Goal: Information Seeking & Learning: Find specific page/section

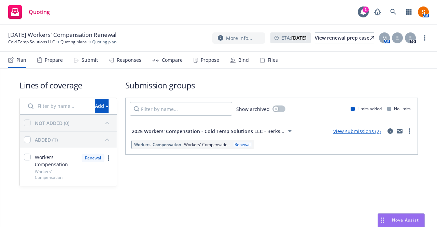
click at [213, 63] on div "Propose" at bounding box center [210, 59] width 18 height 5
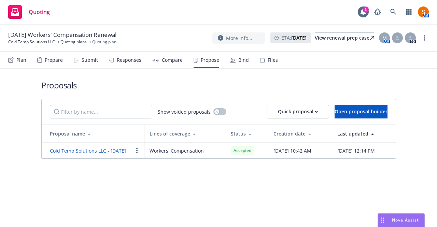
click at [236, 61] on div "Bind" at bounding box center [239, 60] width 19 height 16
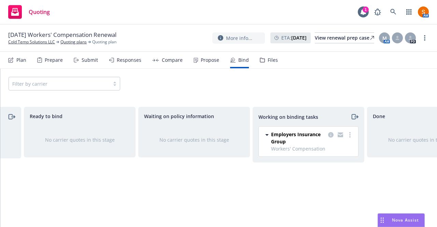
scroll to position [0, 107]
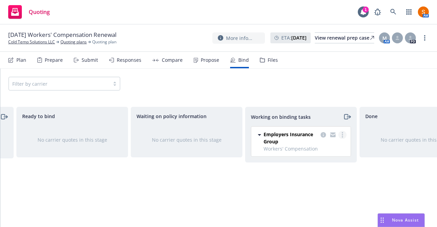
click at [342, 133] on link "more" at bounding box center [343, 135] width 8 height 8
click at [310, 167] on link "Move to done" at bounding box center [316, 162] width 62 height 14
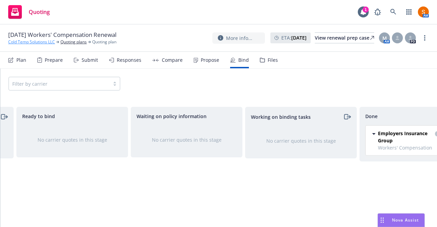
click at [46, 43] on link "Cold Temp Solutions LLC" at bounding box center [31, 42] width 47 height 6
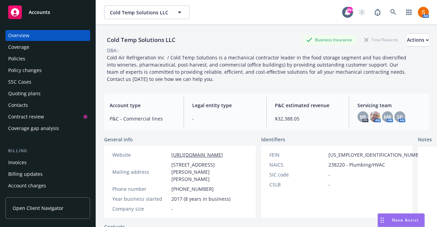
click at [23, 62] on div "Policies" at bounding box center [16, 58] width 17 height 11
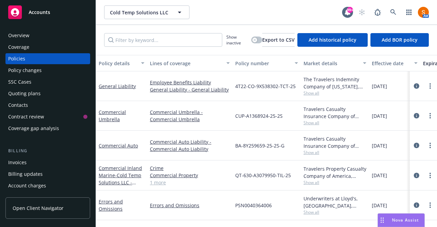
scroll to position [32, 0]
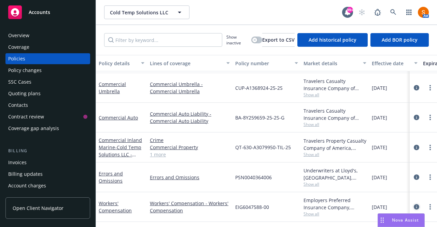
click at [414, 204] on icon "circleInformation" at bounding box center [416, 206] width 5 height 5
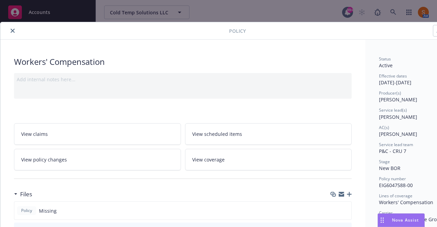
scroll to position [79, 0]
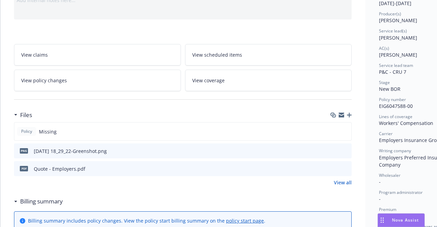
click at [351, 115] on icon "button" at bounding box center [349, 115] width 5 height 5
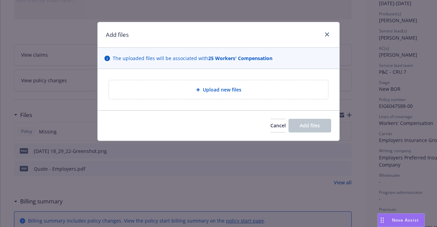
click at [250, 98] on div "Upload new files" at bounding box center [218, 89] width 219 height 19
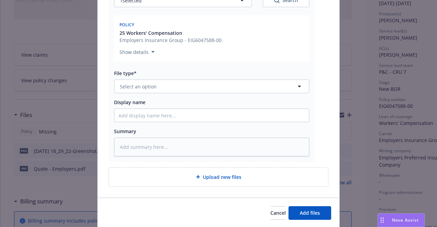
scroll to position [128, 0]
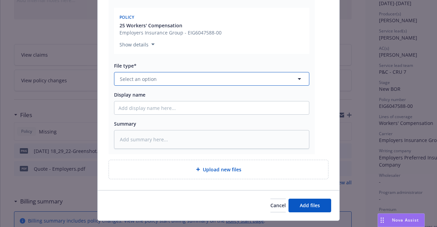
click at [191, 79] on button "Select an option" at bounding box center [211, 79] width 195 height 14
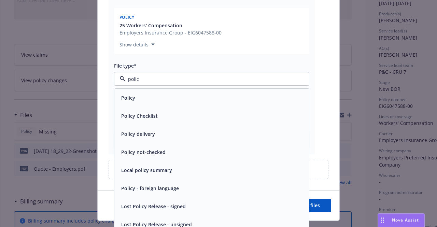
type input "policy"
click at [179, 89] on div "Policy" at bounding box center [211, 98] width 195 height 18
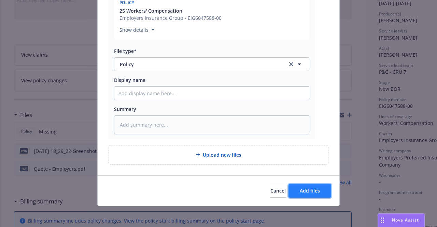
click at [301, 191] on span "Add files" at bounding box center [310, 191] width 20 height 6
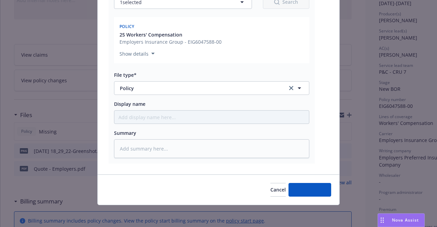
scroll to position [118, 0]
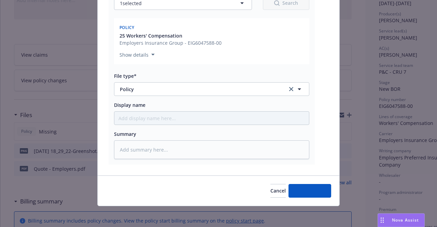
type textarea "x"
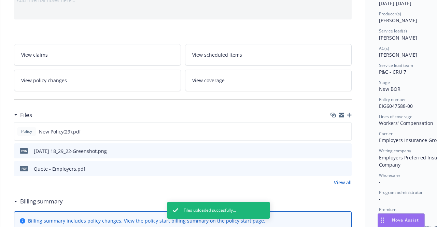
scroll to position [0, 0]
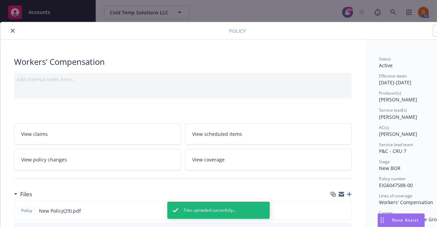
click at [15, 32] on button "close" at bounding box center [13, 31] width 8 height 8
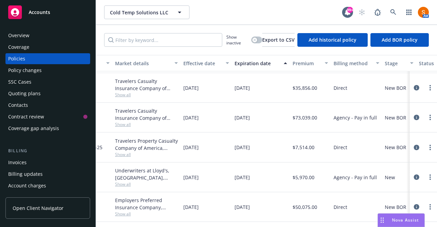
scroll to position [32, 0]
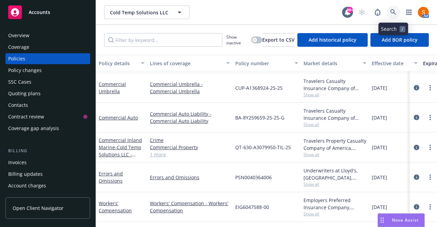
click at [396, 14] on icon at bounding box center [394, 12] width 6 height 6
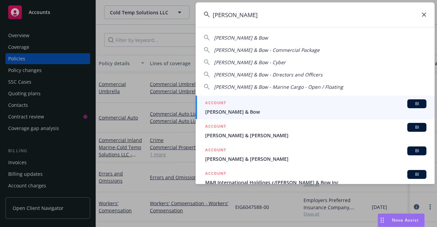
type input "mott"
click at [236, 109] on span "Mott & Bow" at bounding box center [315, 111] width 221 height 7
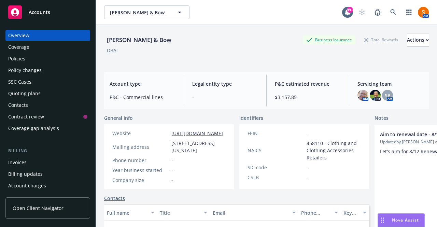
click at [61, 56] on div "Policies" at bounding box center [47, 58] width 79 height 11
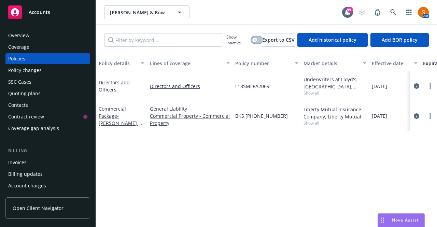
click at [253, 42] on div "button" at bounding box center [255, 40] width 5 height 5
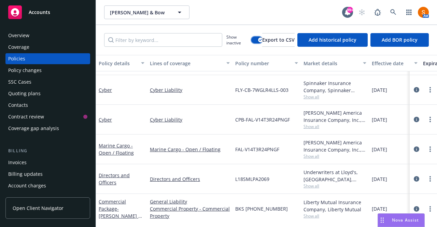
scroll to position [27, 0]
click at [414, 90] on icon "circleInformation" at bounding box center [416, 89] width 5 height 5
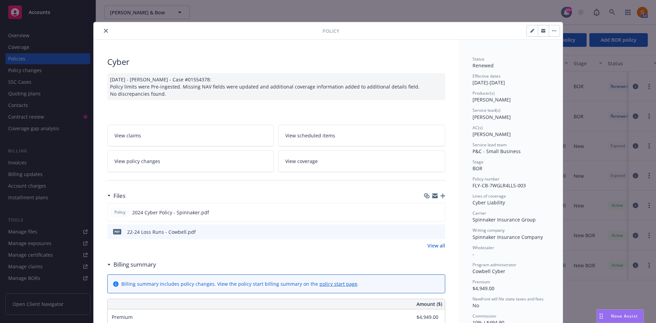
click at [103, 26] on div "Policy" at bounding box center [328, 30] width 469 height 17
click at [104, 32] on icon "close" at bounding box center [106, 31] width 4 height 4
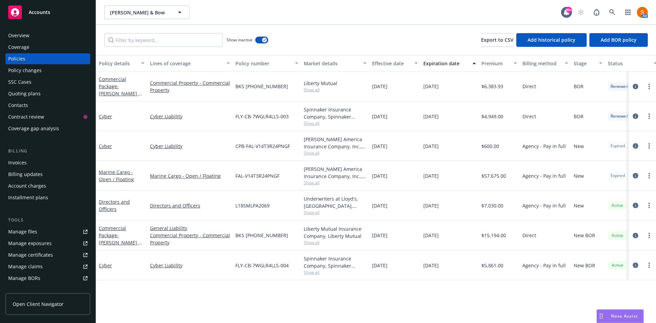
click at [47, 227] on div "Manage certificates" at bounding box center [30, 254] width 45 height 11
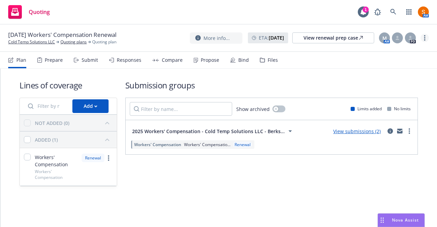
click at [426, 42] on link "more" at bounding box center [425, 38] width 8 height 8
click at [391, 108] on link "Archive quoting plan" at bounding box center [391, 107] width 76 height 14
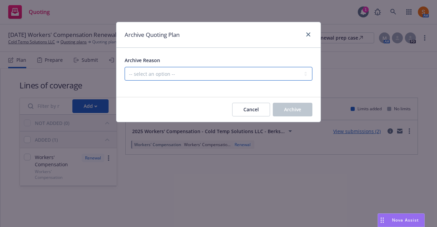
click at [240, 76] on select "-- select an option -- All policies in this renewal plan are auto-renewed Creat…" at bounding box center [219, 74] width 188 height 14
select select "ARCHIVED_RENEWAL_COMPLETED"
click at [125, 67] on select "-- select an option -- All policies in this renewal plan are auto-renewed Creat…" at bounding box center [219, 74] width 188 height 14
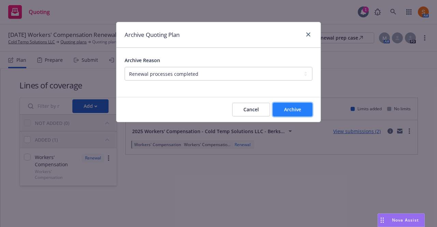
click at [293, 105] on button "Archive" at bounding box center [293, 110] width 40 height 14
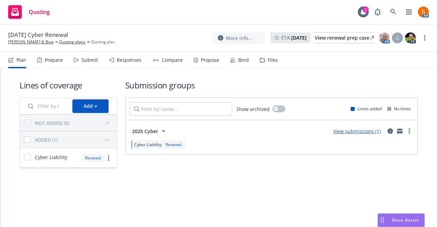
click at [199, 65] on div "Propose" at bounding box center [207, 60] width 26 height 16
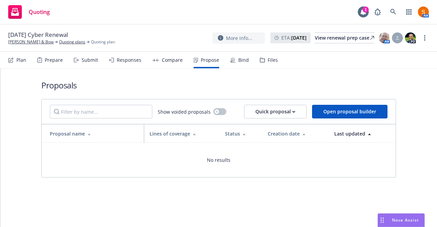
click at [12, 60] on icon at bounding box center [12, 60] width 4 height 4
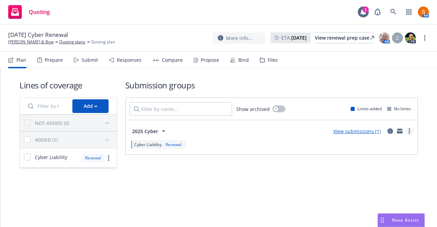
click at [407, 128] on link "more" at bounding box center [410, 131] width 8 height 8
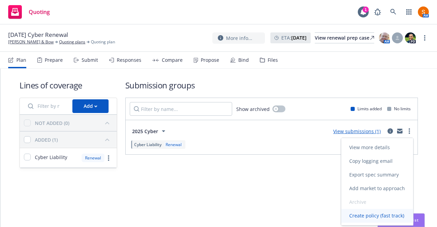
click at [367, 212] on link "Create policy (fast track)" at bounding box center [377, 216] width 72 height 14
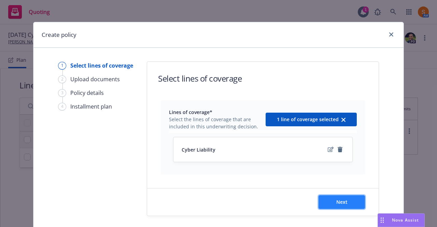
click at [324, 196] on button "Next" at bounding box center [342, 202] width 46 height 14
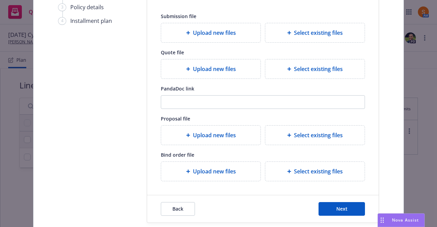
scroll to position [117, 0]
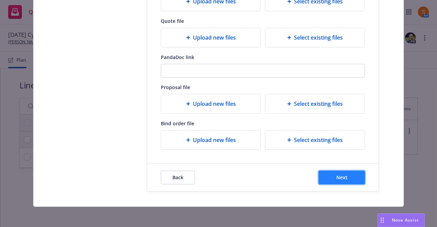
click at [362, 179] on button "Next" at bounding box center [342, 178] width 46 height 14
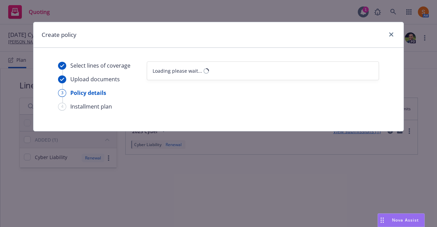
select select "12"
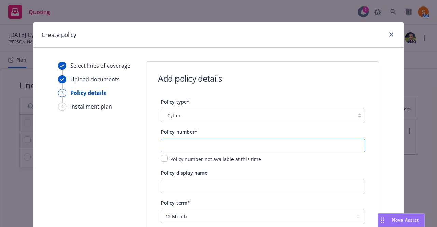
click at [204, 141] on input "text" at bounding box center [263, 146] width 204 height 14
paste input "FLY-CB-7WGLR4LLS-004"
type input "FLY-CB-7WGLR4LLS-004"
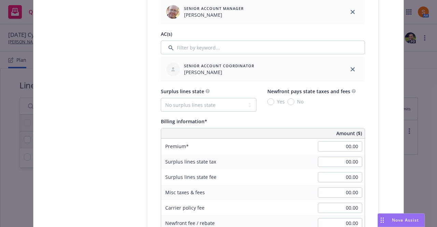
scroll to position [375, 0]
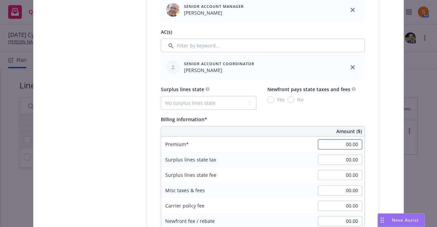
click at [345, 147] on input "00.00" at bounding box center [340, 144] width 44 height 10
type input "5,861.00"
click at [262, 160] on div "Surplus lines state tax 00.00" at bounding box center [263, 159] width 204 height 15
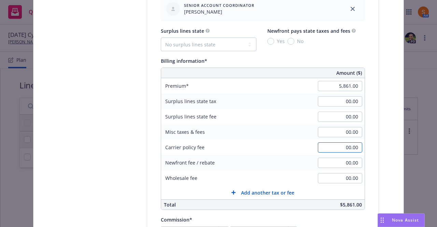
click at [356, 147] on input "00.00" at bounding box center [340, 147] width 44 height 10
type input "150.00"
click at [275, 140] on div "Carrier policy fee 150.00" at bounding box center [263, 147] width 204 height 15
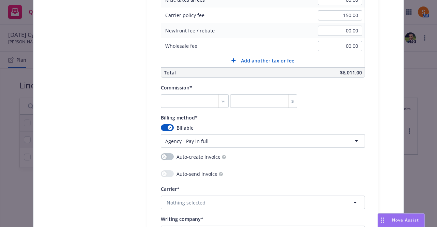
scroll to position [571, 0]
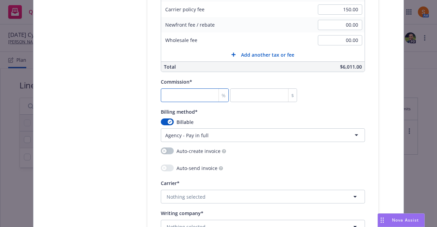
click at [168, 90] on input "number" at bounding box center [195, 96] width 68 height 14
type input "1"
type input "58.61"
type input "10"
type input "586.1"
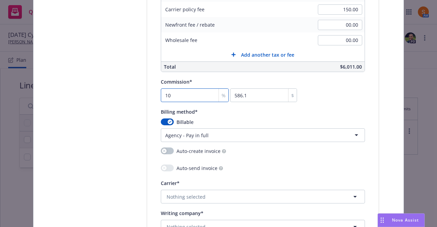
type input "10"
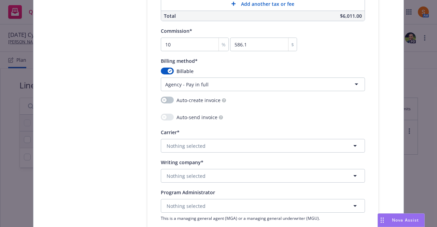
scroll to position [624, 0]
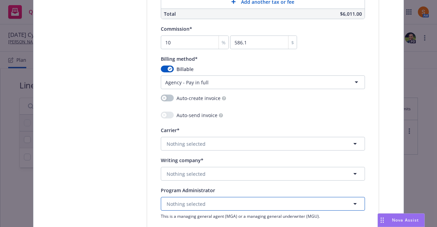
click at [190, 205] on span "Nothing selected" at bounding box center [186, 204] width 39 height 7
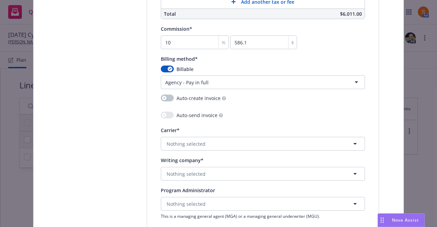
scroll to position [693, 0]
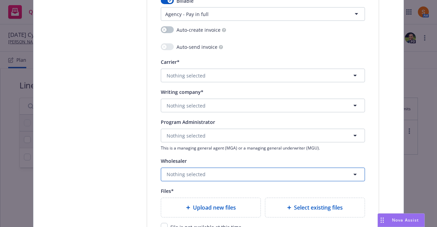
click at [185, 176] on span "Nothing selected" at bounding box center [186, 174] width 39 height 7
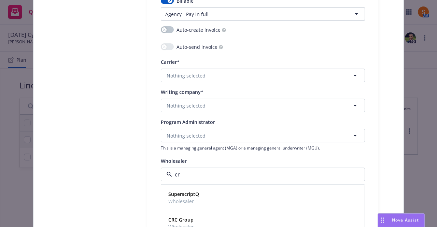
type input "crc"
click at [184, 189] on div "CRC Group Wholesaler" at bounding box center [181, 197] width 30 height 17
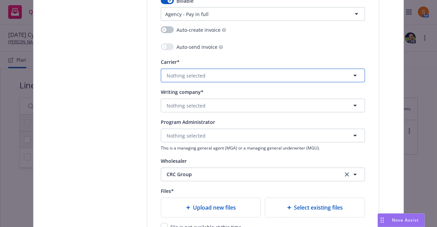
click at [200, 81] on button "Nothing selected" at bounding box center [263, 76] width 204 height 14
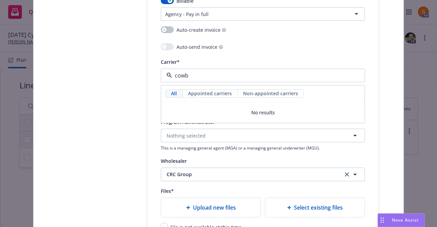
type input "cowb"
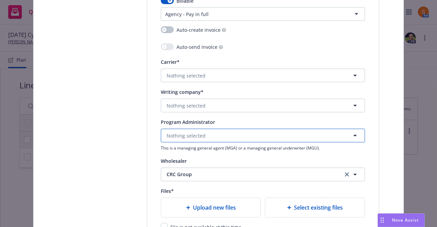
click at [181, 131] on button "Nothing selected" at bounding box center [263, 136] width 204 height 14
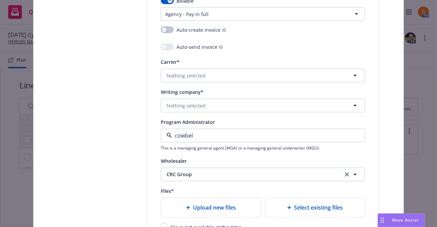
type input "cowbell"
click at [182, 156] on strong "Cowbell Cyber" at bounding box center [184, 155] width 33 height 6
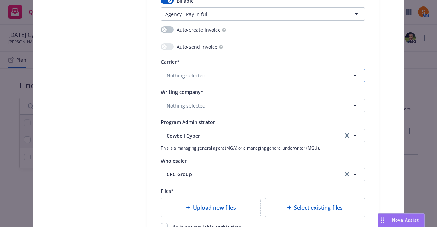
click at [196, 75] on span "Nothing selected" at bounding box center [186, 75] width 39 height 7
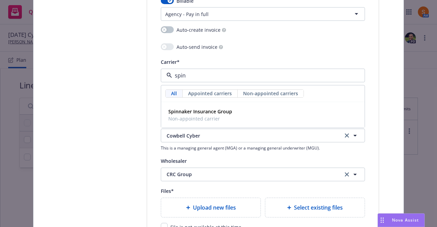
type input "spinn"
click at [199, 108] on strong "Spinnaker Insurance Group" at bounding box center [200, 111] width 64 height 6
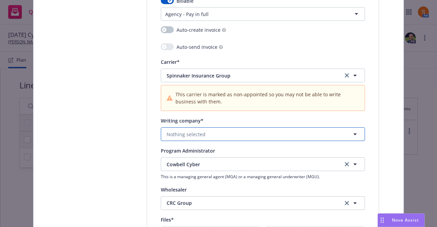
click at [190, 128] on button "Nothing selected" at bounding box center [263, 134] width 204 height 14
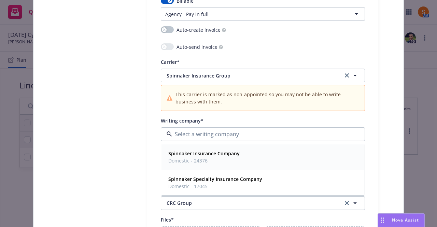
click at [193, 161] on span "Domestic - 24376" at bounding box center [203, 160] width 71 height 7
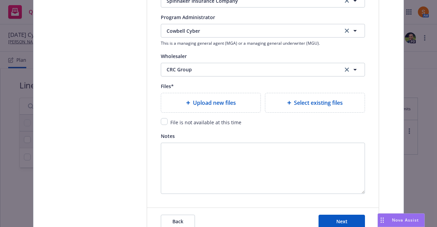
scroll to position [827, 0]
click at [161, 120] on input "checkbox" at bounding box center [164, 121] width 7 height 7
checkbox input "true"
click at [329, 222] on button "Next" at bounding box center [342, 222] width 46 height 14
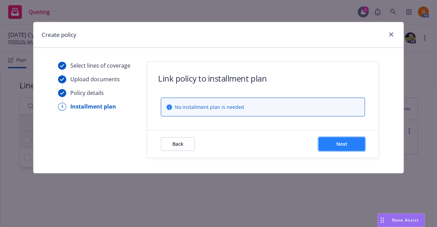
click at [336, 143] on button "Next" at bounding box center [342, 144] width 46 height 14
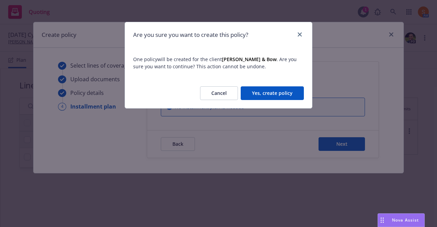
click at [286, 93] on button "Yes, create policy" at bounding box center [272, 93] width 63 height 14
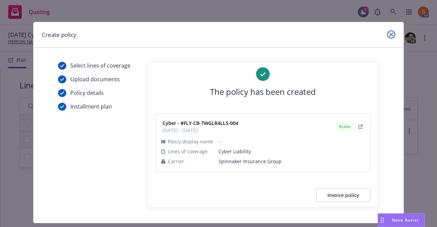
click at [391, 36] on link "close" at bounding box center [392, 34] width 8 height 8
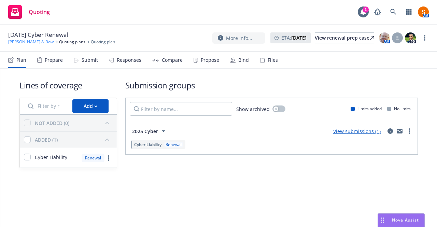
click at [19, 43] on link "Mott & Bow" at bounding box center [30, 42] width 45 height 6
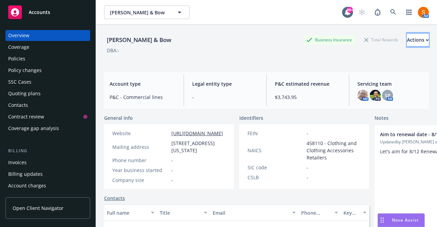
click at [407, 35] on div "Actions" at bounding box center [418, 39] width 22 height 13
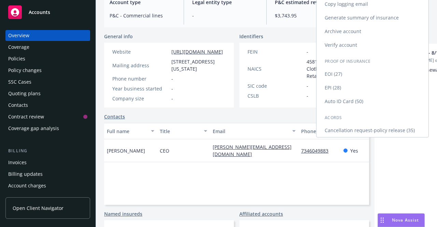
scroll to position [82, 0]
click at [359, 132] on link "Cancellation request-policy release (35)" at bounding box center [373, 130] width 112 height 14
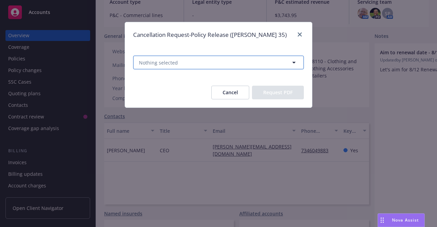
click at [230, 64] on button "Nothing selected" at bounding box center [218, 63] width 171 height 14
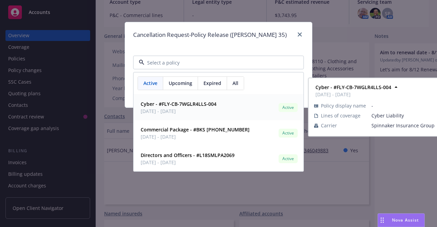
click at [196, 111] on span "[DATE] - [DATE]" at bounding box center [179, 111] width 76 height 7
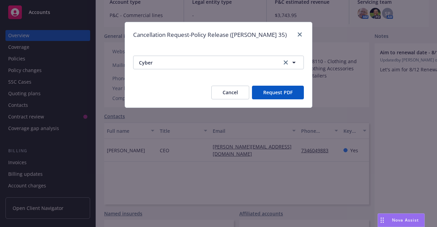
click at [275, 95] on button "Request PDF" at bounding box center [278, 93] width 52 height 14
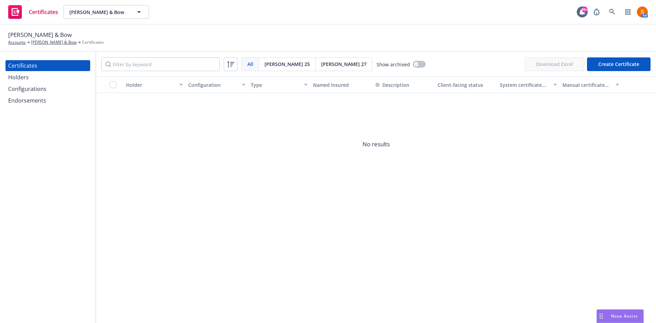
click at [52, 79] on div "Holders" at bounding box center [47, 77] width 79 height 11
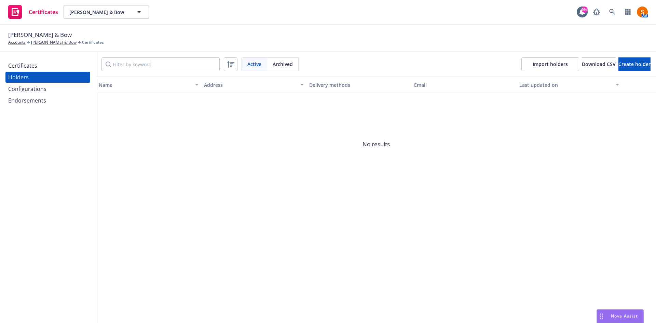
click at [42, 90] on div "Configurations" at bounding box center [27, 88] width 38 height 11
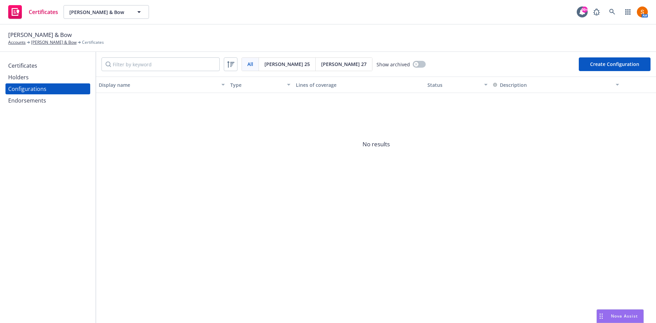
click at [42, 93] on div "Configurations" at bounding box center [27, 88] width 38 height 11
click at [41, 101] on div "Endorsements" at bounding box center [27, 100] width 38 height 11
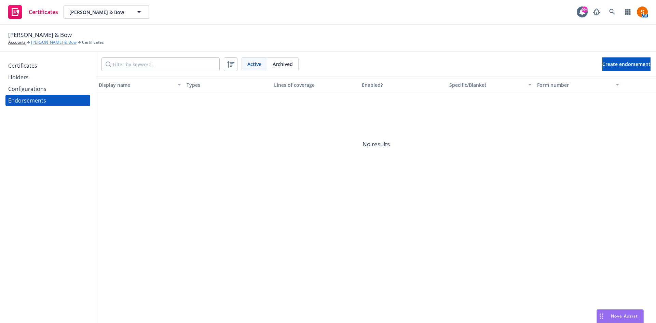
click at [45, 40] on link "[PERSON_NAME] & Bow" at bounding box center [53, 42] width 45 height 6
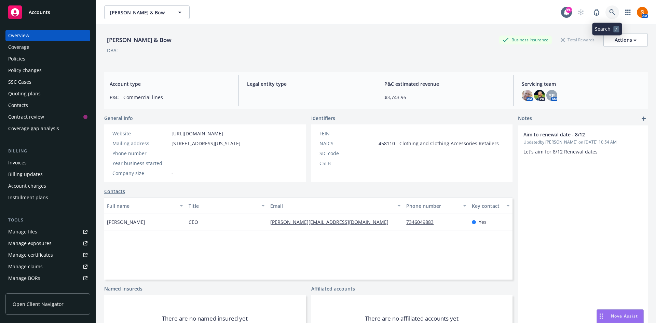
click at [609, 11] on icon at bounding box center [612, 12] width 6 height 6
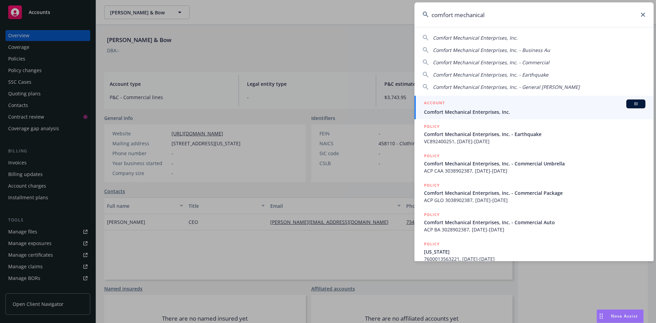
type input "comfort mechanical"
click at [496, 108] on div "ACCOUNT BI" at bounding box center [534, 103] width 221 height 9
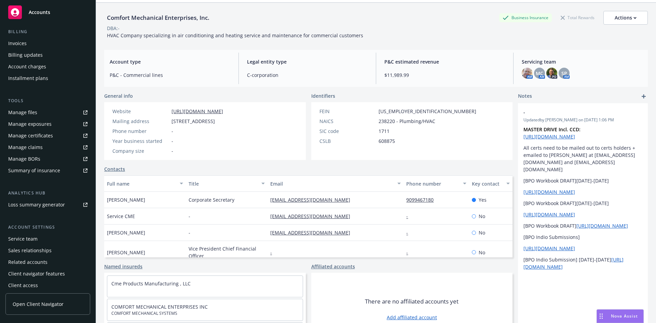
scroll to position [122, 0]
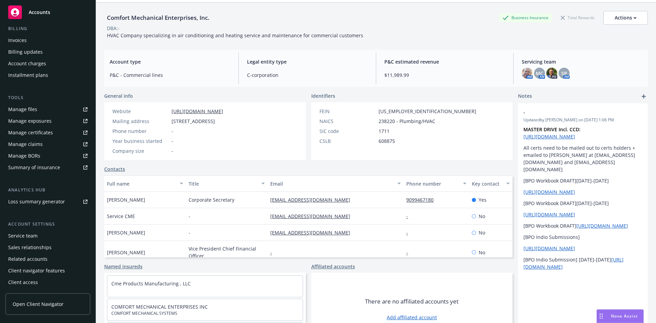
click at [40, 282] on div "Client access" at bounding box center [47, 282] width 79 height 11
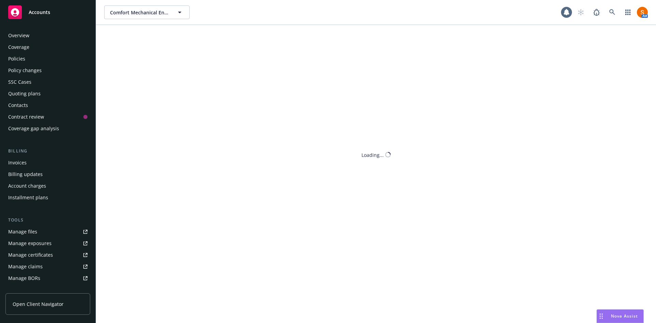
scroll to position [122, 0]
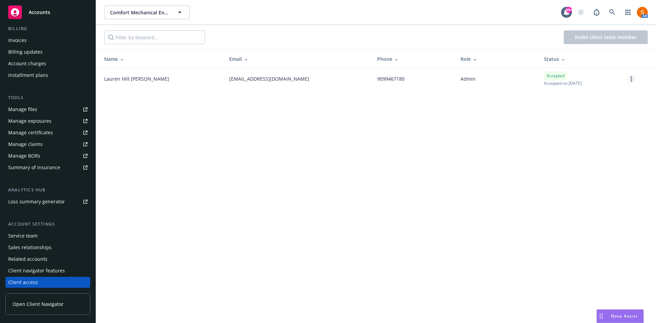
click at [631, 79] on icon "more" at bounding box center [631, 78] width 1 height 5
click at [330, 157] on div "Comfort Mechanical Enterprises, Inc. Comfort Mechanical Enterprises, Inc. 99+ A…" at bounding box center [376, 161] width 560 height 323
click at [43, 132] on div "Manage certificates" at bounding box center [30, 132] width 45 height 11
click at [613, 13] on icon at bounding box center [612, 12] width 6 height 6
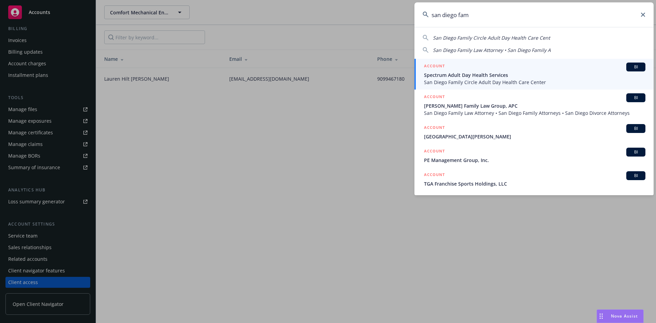
type input "san diego fam"
click at [512, 78] on span "Spectrum Adult Day Health Services" at bounding box center [534, 74] width 221 height 7
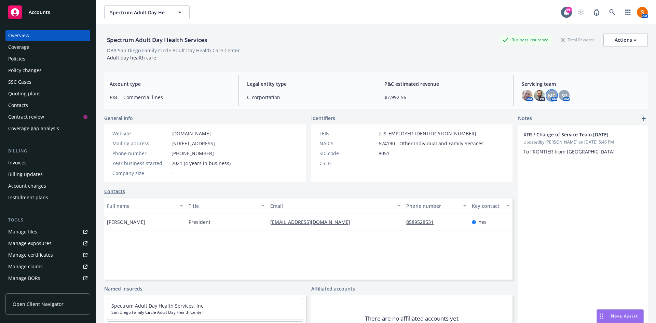
click at [548, 94] on span "MC" at bounding box center [552, 95] width 8 height 7
click at [441, 52] on div "DBA: San Diego Family Circle Adult Day Health Care Center" at bounding box center [376, 50] width 544 height 7
click at [45, 60] on div "Policies" at bounding box center [47, 58] width 79 height 11
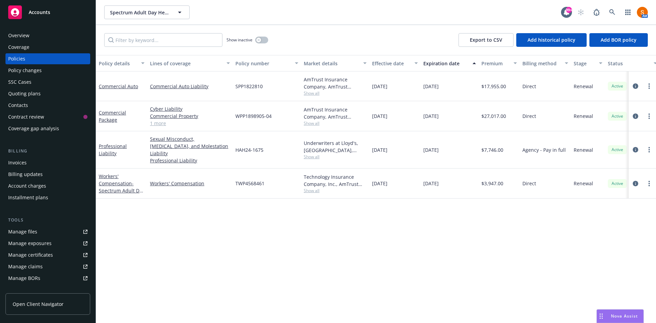
click at [54, 40] on div "Overview" at bounding box center [47, 35] width 79 height 11
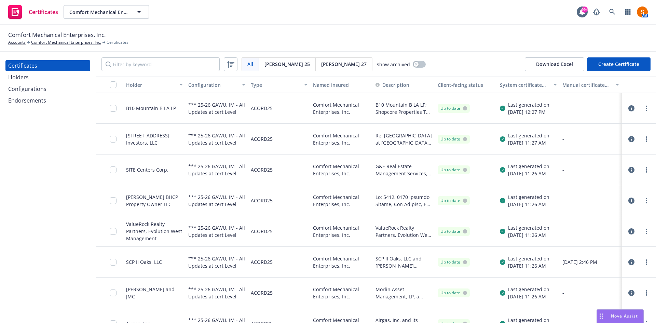
click at [46, 98] on div "Endorsements" at bounding box center [47, 100] width 79 height 11
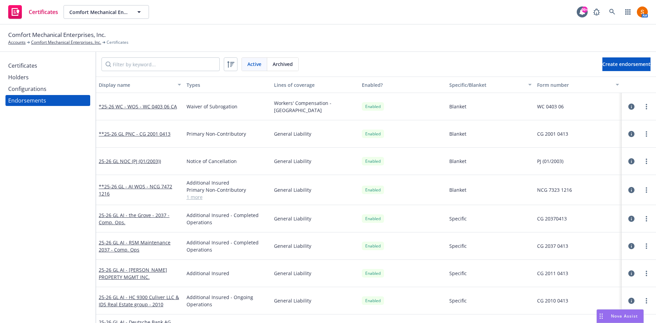
click at [19, 88] on div "Configurations" at bounding box center [27, 88] width 38 height 11
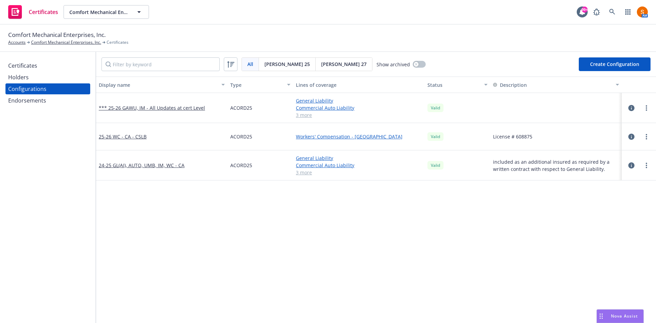
click at [24, 78] on div "Holders" at bounding box center [18, 77] width 21 height 11
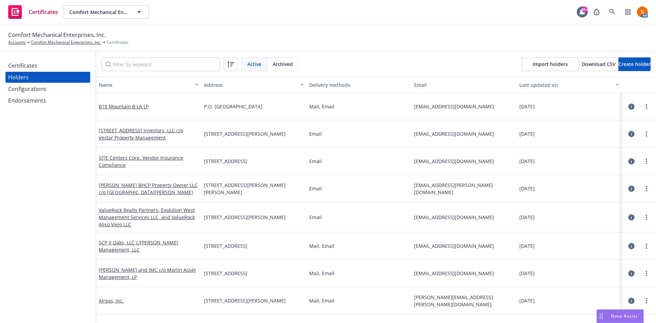
click at [33, 66] on div "Certificates" at bounding box center [22, 65] width 29 height 11
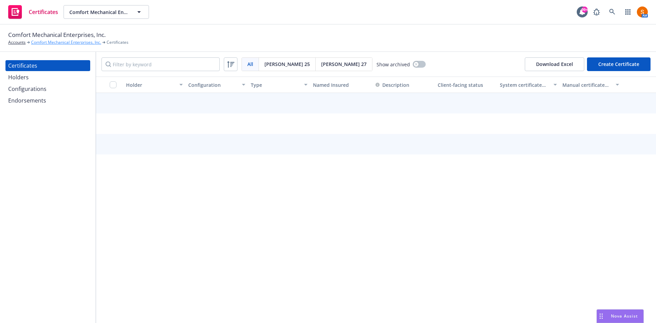
click at [79, 40] on link "Comfort Mechanical Enterprises, Inc." at bounding box center [66, 42] width 70 height 6
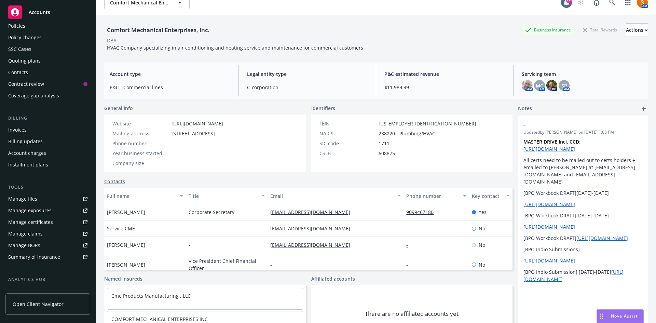
scroll to position [33, 0]
click at [121, 183] on link "Contacts" at bounding box center [114, 181] width 21 height 7
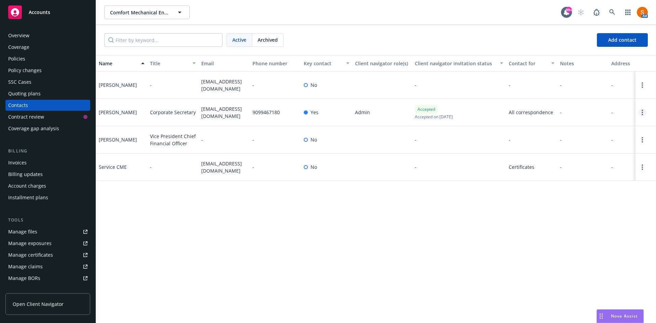
click at [639, 113] on link "Open options" at bounding box center [642, 112] width 8 height 8
click at [563, 59] on link "Edit contact" at bounding box center [590, 61] width 93 height 14
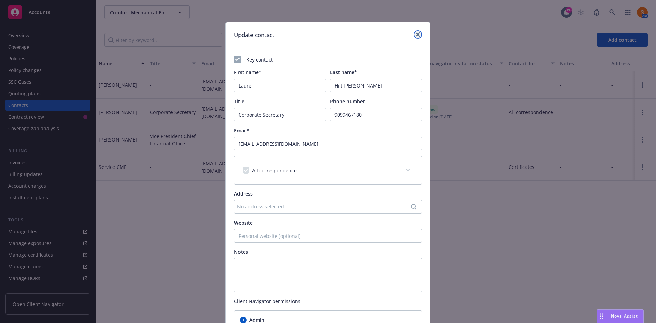
click at [414, 37] on link "close" at bounding box center [418, 34] width 8 height 8
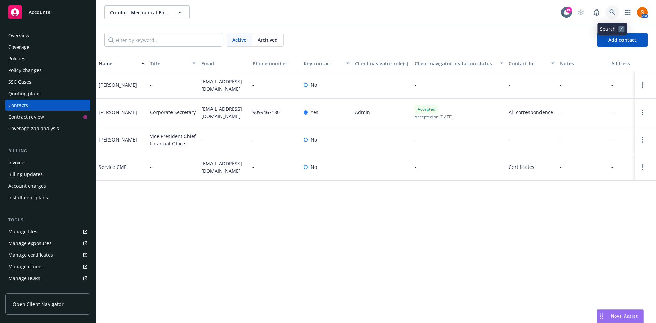
click at [613, 9] on link at bounding box center [613, 12] width 14 height 14
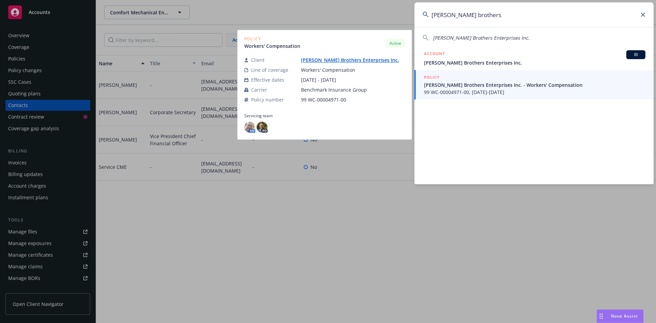
type input "gagne brothers"
click at [505, 80] on div "POLICY" at bounding box center [534, 78] width 221 height 8
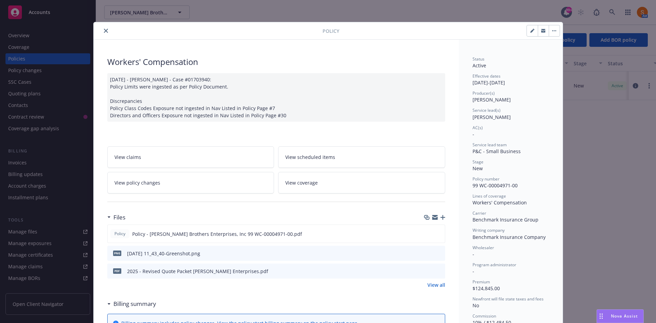
click at [104, 30] on icon "close" at bounding box center [106, 31] width 4 height 4
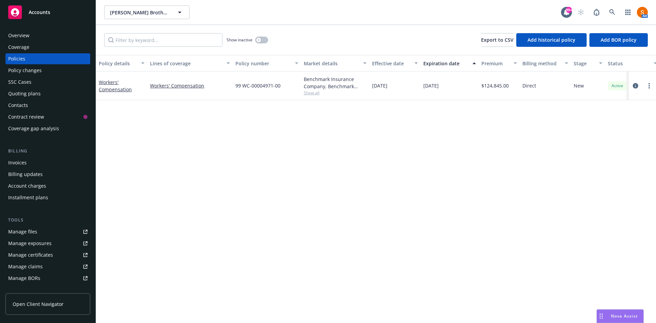
click at [35, 159] on div "Invoices" at bounding box center [47, 162] width 79 height 11
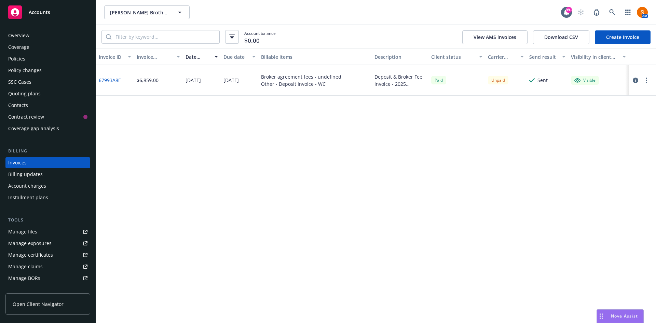
click at [40, 56] on div "Policies" at bounding box center [47, 58] width 79 height 11
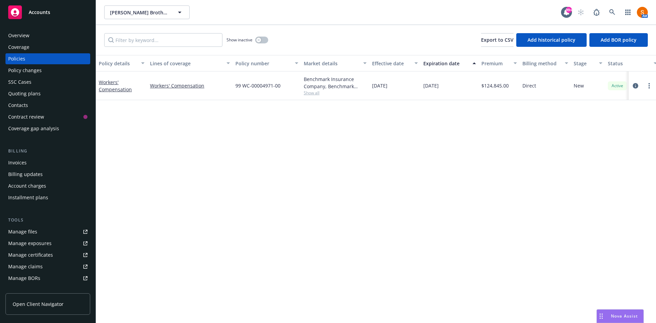
click at [38, 160] on div "Invoices" at bounding box center [47, 162] width 79 height 11
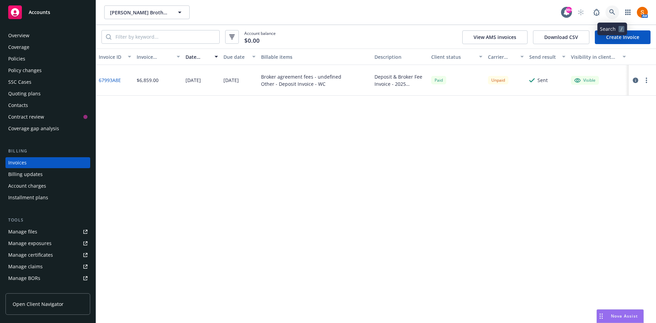
click at [609, 15] on link at bounding box center [613, 12] width 14 height 14
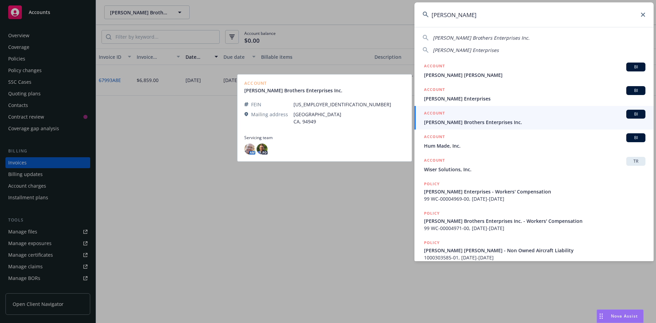
type input "gagne"
click at [473, 120] on span "Gagne Brothers Enterprises Inc." at bounding box center [534, 122] width 221 height 7
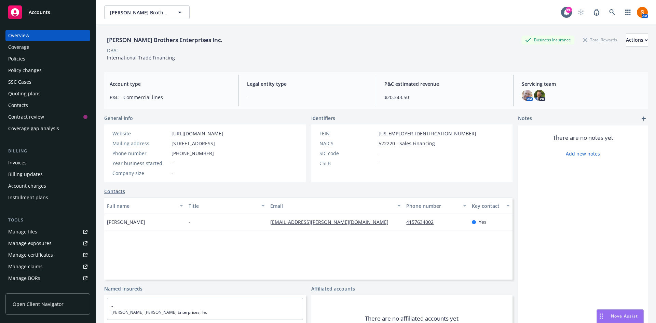
click at [11, 57] on div "Policies" at bounding box center [16, 58] width 17 height 11
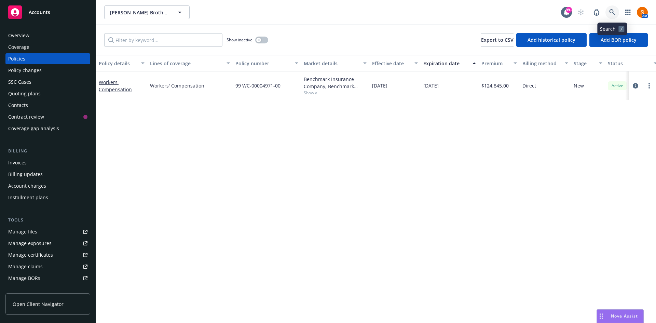
click at [611, 13] on icon at bounding box center [612, 12] width 6 height 6
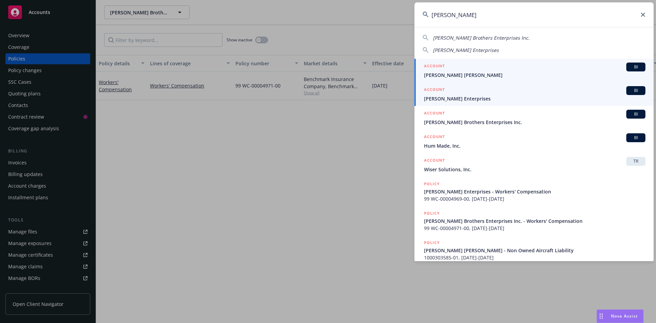
type input "gagne"
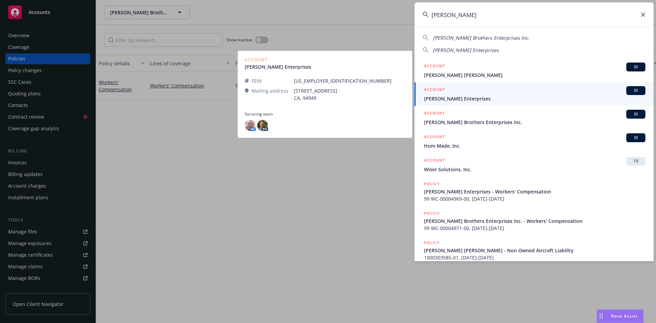
click at [498, 99] on span "Gagne Mulford Enterprises" at bounding box center [534, 98] width 221 height 7
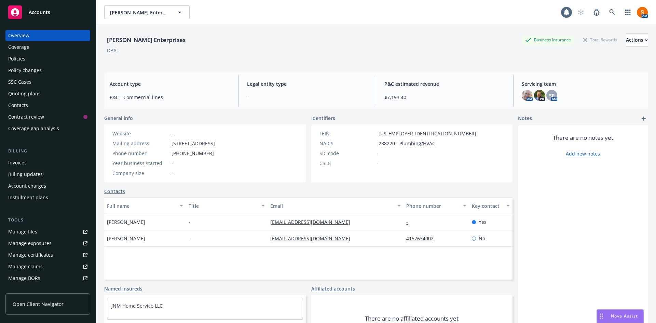
click at [53, 55] on div "Policies" at bounding box center [47, 58] width 79 height 11
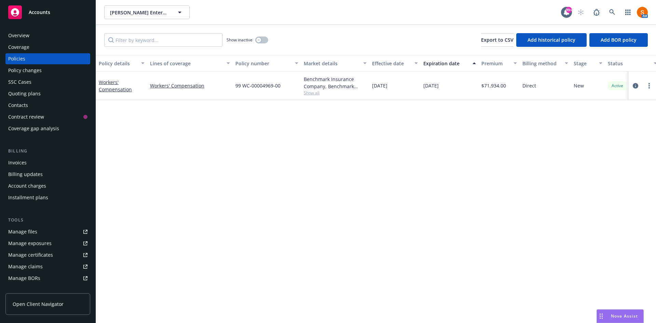
click at [36, 166] on div "Invoices" at bounding box center [47, 162] width 79 height 11
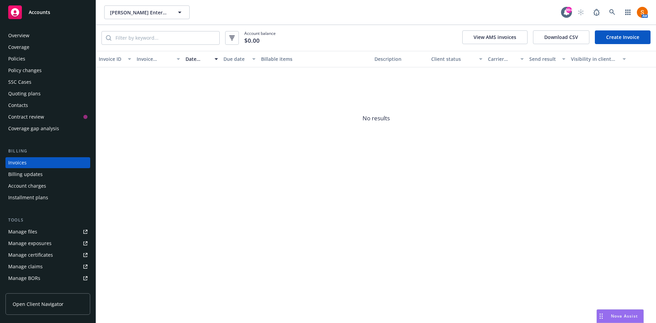
click at [16, 36] on div "Overview" at bounding box center [18, 35] width 21 height 11
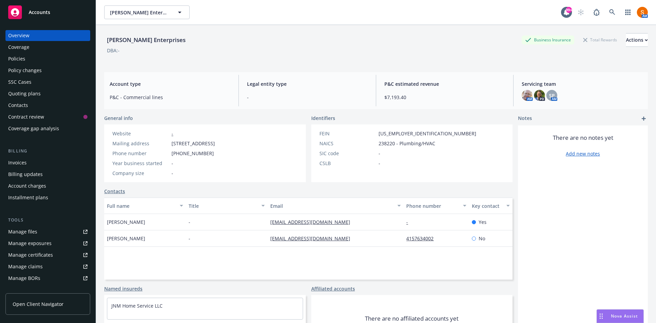
click at [328, 120] on span "Identifiers" at bounding box center [323, 117] width 24 height 7
click at [278, 109] on div "Gagne Mulford Enterprises Business Insurance Total Rewards Actions DBA: - Accou…" at bounding box center [376, 182] width 544 height 315
click at [127, 120] on span "General info" at bounding box center [118, 117] width 29 height 7
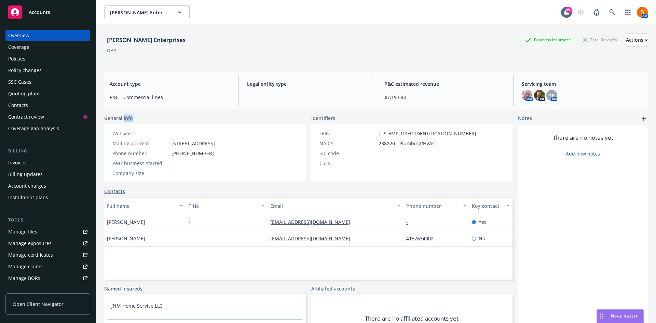
click at [127, 120] on span "General info" at bounding box center [118, 117] width 29 height 7
click at [153, 119] on div "General info" at bounding box center [205, 117] width 202 height 7
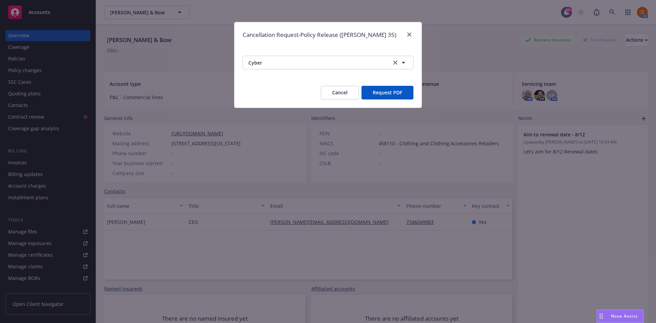
scroll to position [35, 0]
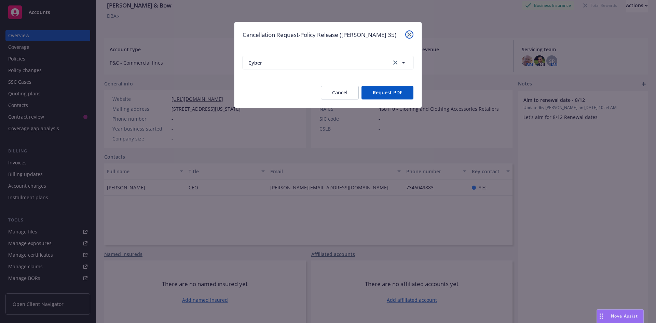
click at [408, 32] on link "close" at bounding box center [409, 34] width 8 height 8
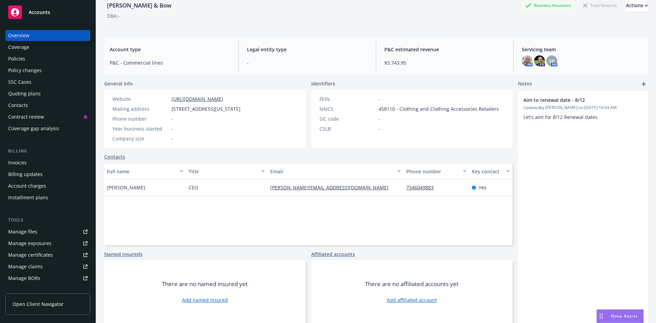
scroll to position [0, 0]
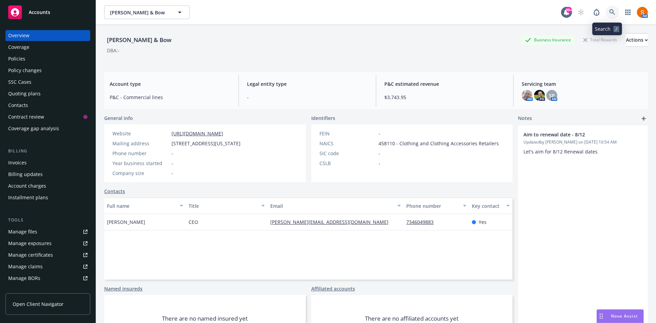
click at [606, 11] on link at bounding box center [613, 12] width 14 height 14
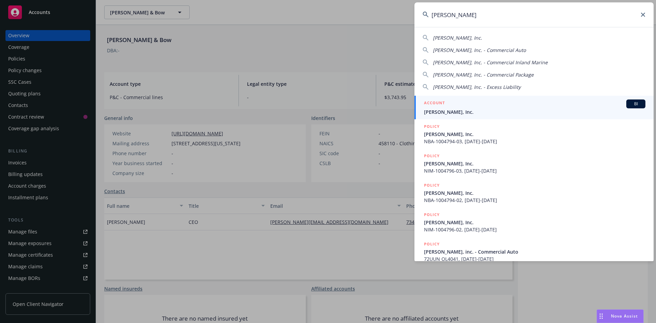
type input "wb starr"
click at [458, 108] on div "ACCOUNT BI" at bounding box center [534, 103] width 221 height 9
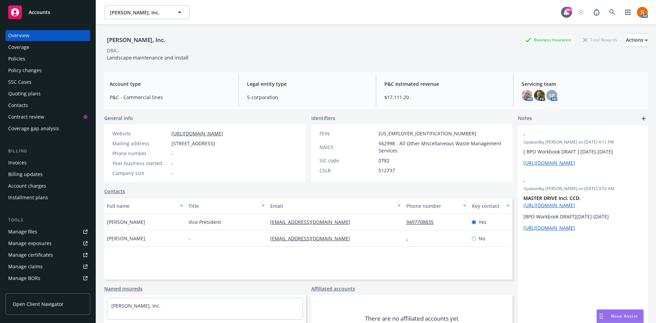
click at [30, 61] on div "Policies" at bounding box center [47, 58] width 79 height 11
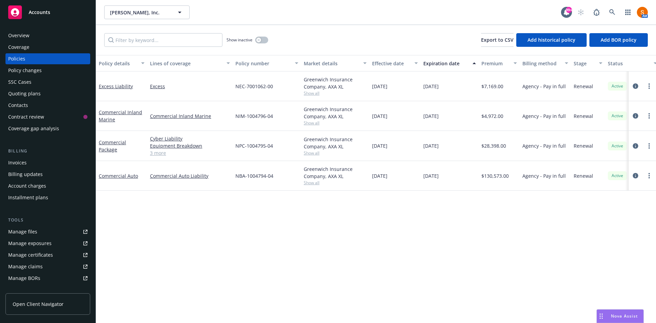
click at [34, 167] on div "Invoices" at bounding box center [47, 162] width 79 height 11
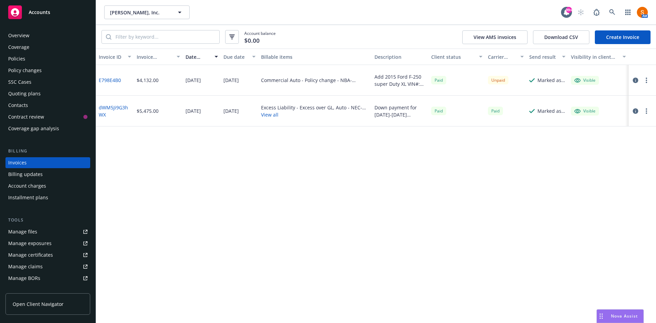
click at [40, 64] on div "Policies" at bounding box center [47, 58] width 79 height 11
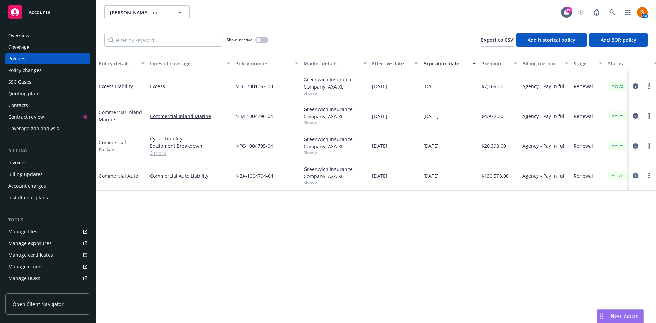
click at [635, 176] on icon "circleInformation" at bounding box center [635, 175] width 5 height 5
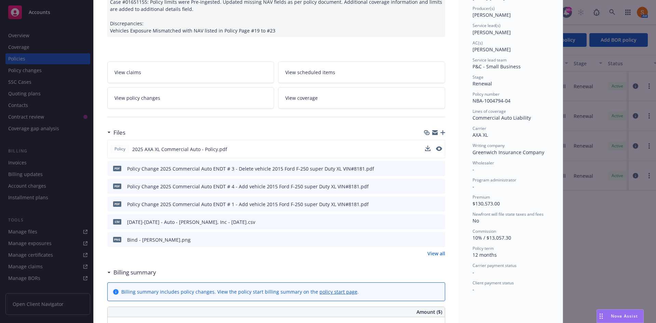
scroll to position [85, 0]
click at [437, 254] on link "View all" at bounding box center [436, 252] width 18 height 7
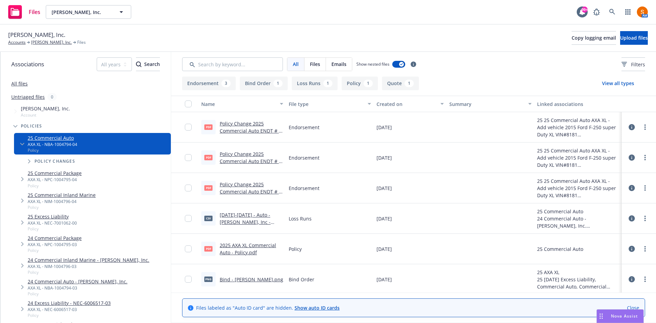
click at [244, 185] on link "Policy Change 2025 Commercial Auto ENDT # 1 - Add vehicle 2015 Ford F-250 super…" at bounding box center [251, 198] width 62 height 35
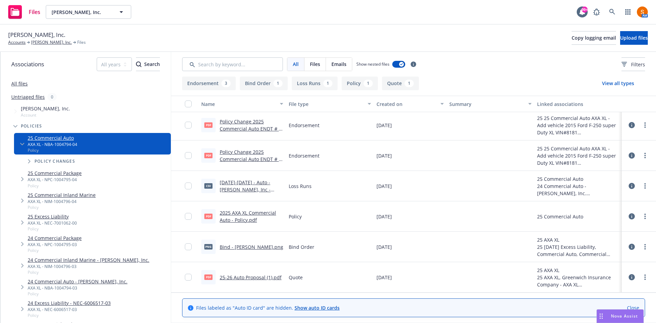
click at [254, 212] on link "2025 AXA XL Commercial Auto - Policy.pdf" at bounding box center [248, 216] width 56 height 14
click at [263, 276] on link "25-26 Auto Proposal (1).pdf" at bounding box center [251, 277] width 62 height 6
click at [613, 8] on link at bounding box center [613, 12] width 14 height 14
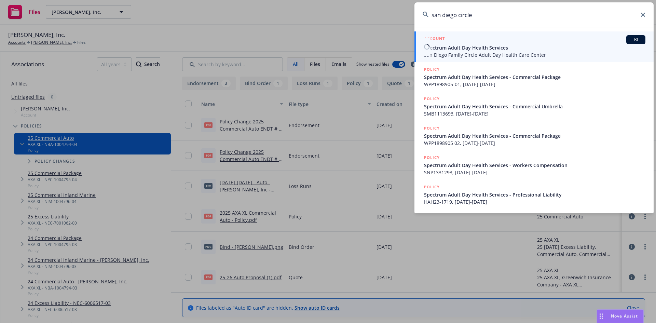
type input "san diego circle"
click at [468, 57] on span "San Diego Family Circle Adult Day Health Care Center" at bounding box center [534, 54] width 221 height 7
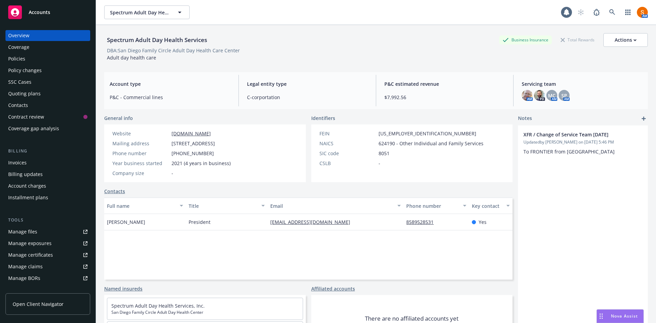
click at [26, 61] on div "Policies" at bounding box center [47, 58] width 79 height 11
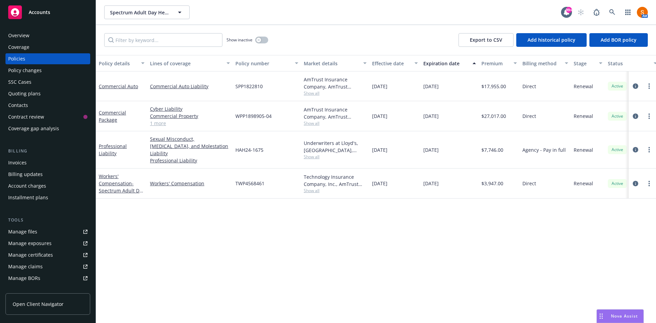
click at [35, 39] on div "Overview" at bounding box center [47, 35] width 79 height 11
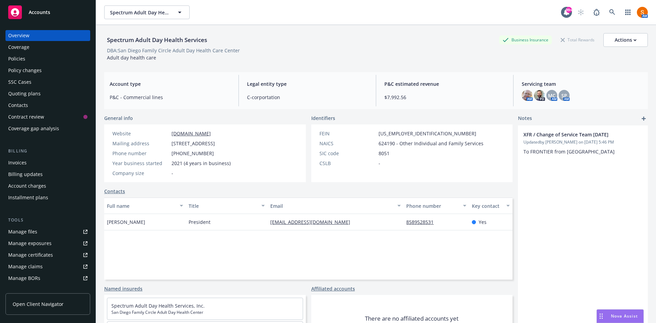
click at [44, 57] on div "Policies" at bounding box center [47, 58] width 79 height 11
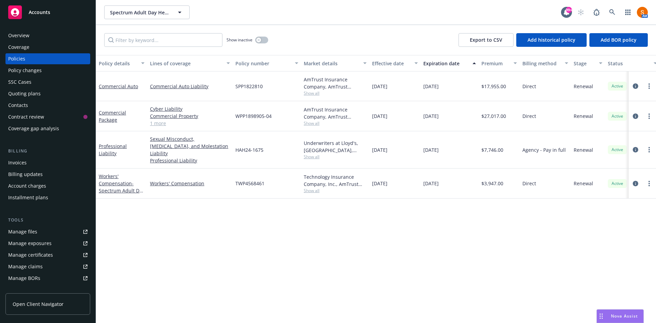
click at [38, 30] on div "Overview Coverage Policies Policy changes SSC Cases Quoting plans Contacts Cont…" at bounding box center [48, 172] width 96 height 301
click at [38, 32] on div "Overview" at bounding box center [47, 35] width 79 height 11
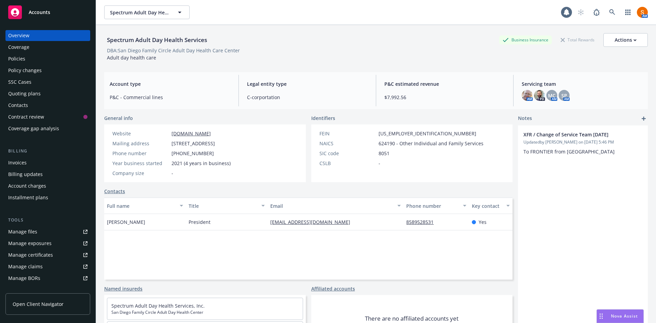
click at [136, 58] on span "Adult day health care" at bounding box center [131, 57] width 49 height 6
click at [199, 72] on div "Spectrum Adult Day Health Services Business Insurance Total Rewards Actions DBA…" at bounding box center [376, 182] width 544 height 315
click at [205, 133] on link "[DOMAIN_NAME]" at bounding box center [191, 133] width 39 height 6
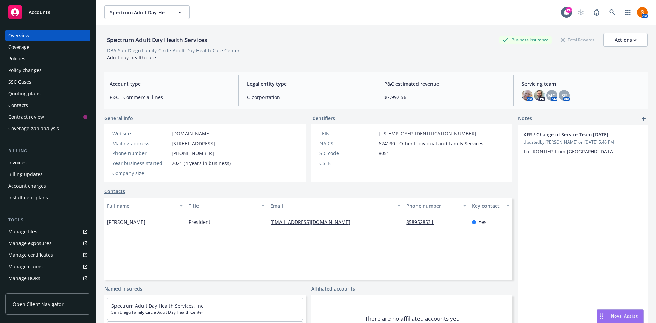
click at [61, 61] on div "Policies" at bounding box center [47, 58] width 79 height 11
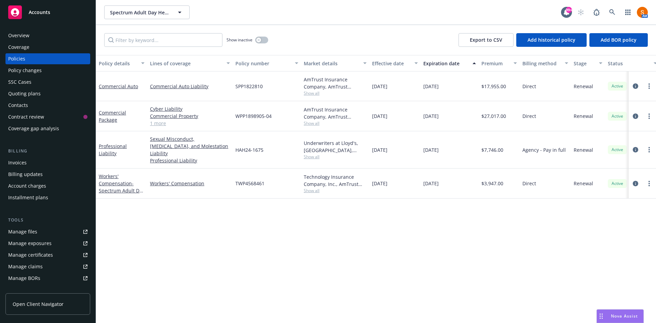
click at [162, 124] on link "1 more" at bounding box center [190, 123] width 80 height 7
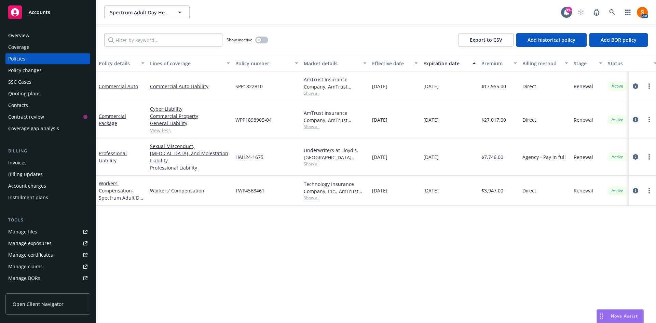
click at [634, 121] on icon "circleInformation" at bounding box center [635, 119] width 5 height 5
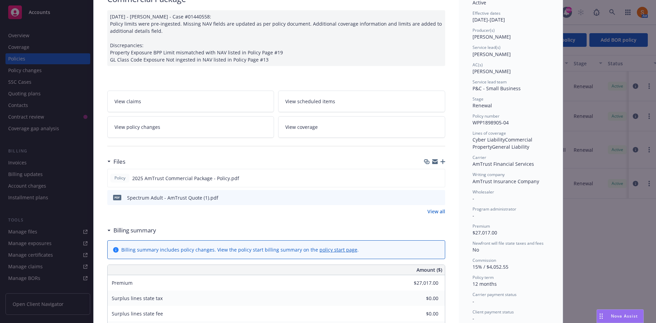
scroll to position [66, 0]
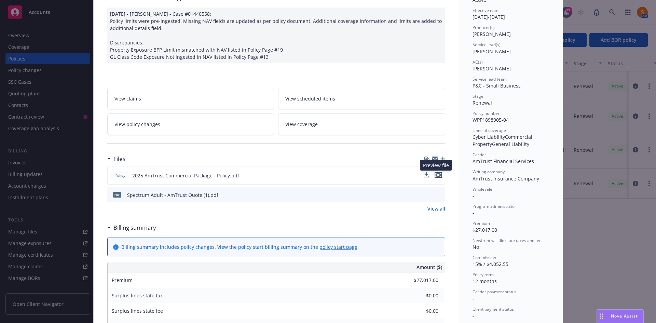
click at [435, 175] on icon "preview file" at bounding box center [438, 175] width 6 height 5
click at [436, 194] on icon "preview file" at bounding box center [439, 194] width 6 height 5
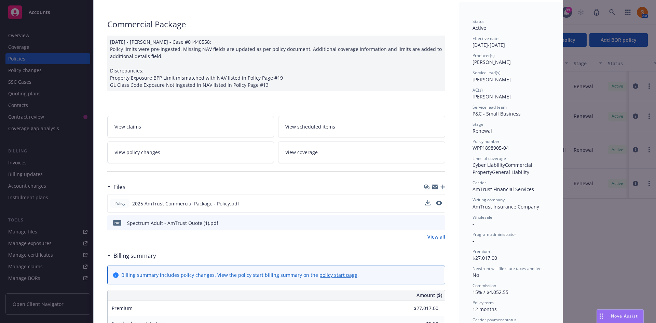
scroll to position [37, 0]
